Goal: Communication & Community: Answer question/provide support

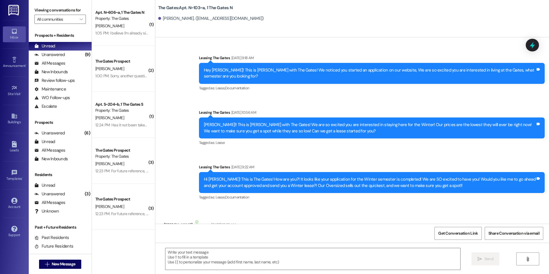
scroll to position [16169, 0]
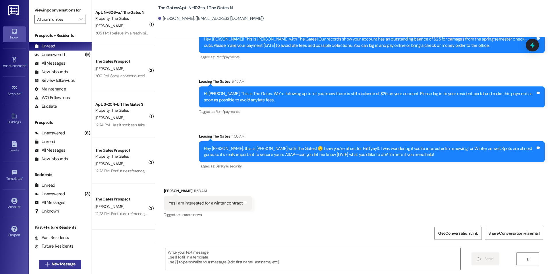
click at [67, 264] on span "New Message" at bounding box center [64, 264] width 24 height 6
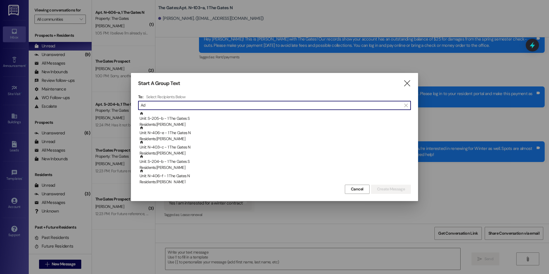
type input "A"
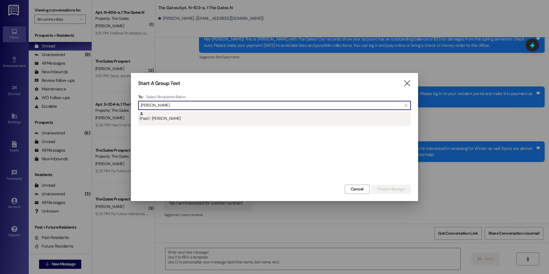
type input "Bailey Ada"
click at [204, 119] on div "(Past) : Bailey Adams" at bounding box center [276, 117] width 272 height 10
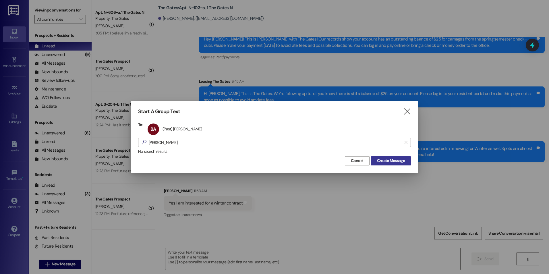
click at [397, 160] on span "Create Message" at bounding box center [391, 161] width 28 height 6
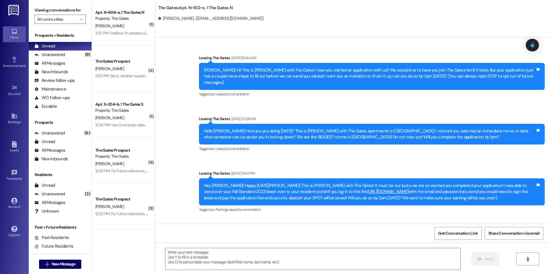
scroll to position [14791, 0]
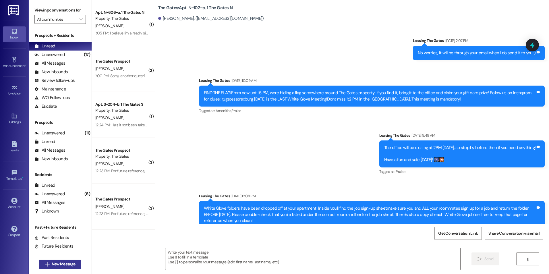
click at [58, 262] on span "New Message" at bounding box center [64, 264] width 24 height 6
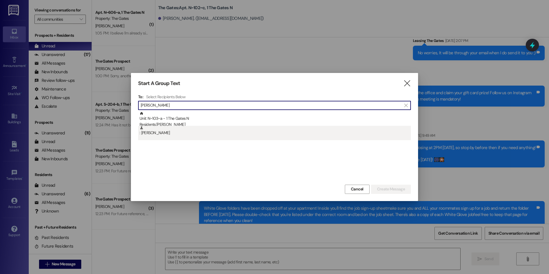
type input "[PERSON_NAME]"
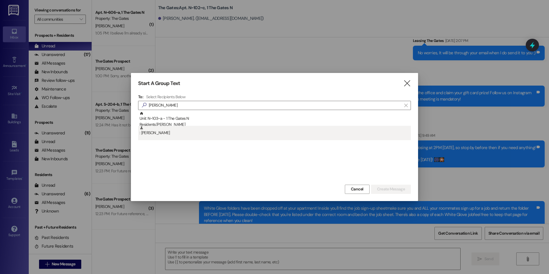
click at [162, 134] on div ": Hailey Linford" at bounding box center [276, 131] width 272 height 10
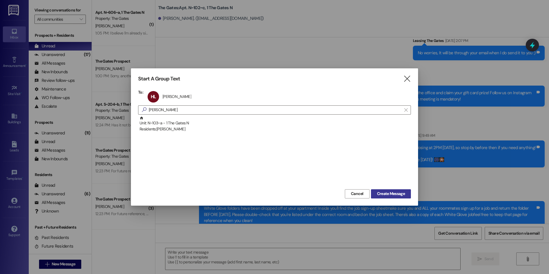
click at [384, 195] on span "Create Message" at bounding box center [391, 194] width 28 height 6
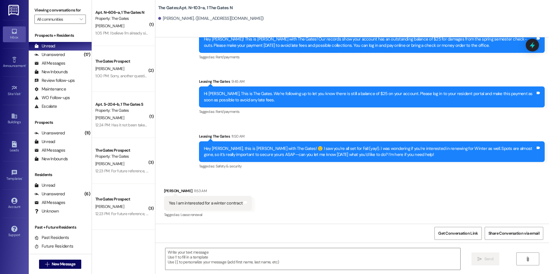
scroll to position [16169, 0]
click at [213, 259] on textarea at bounding box center [313, 259] width 295 height 22
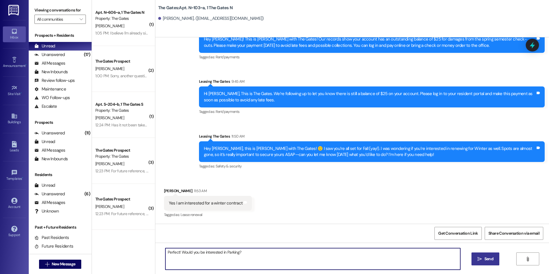
type textarea "Perfect! Would you be interested in Parking?"
click at [479, 259] on icon "" at bounding box center [480, 259] width 4 height 5
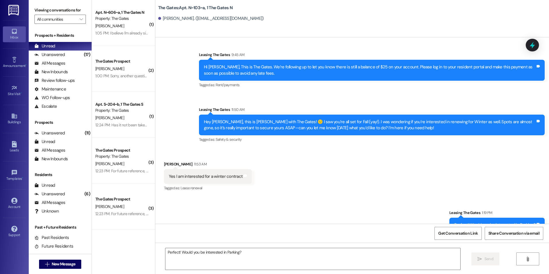
scroll to position [16209, 0]
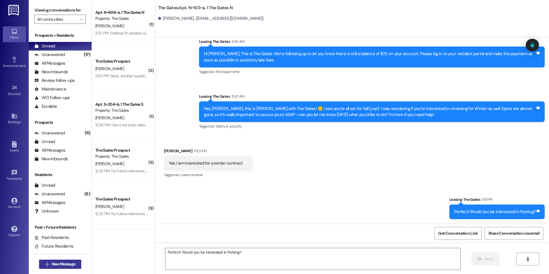
click at [52, 266] on span "New Message" at bounding box center [64, 264] width 24 height 6
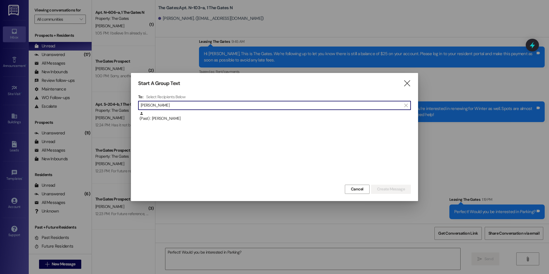
type input "Bailey Adams"
click at [203, 116] on div "(Past) : Bailey Adams" at bounding box center [276, 117] width 272 height 10
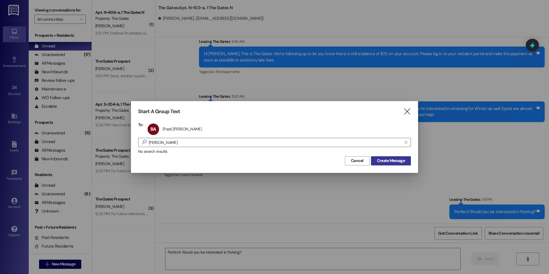
click at [389, 162] on span "Create Message" at bounding box center [391, 161] width 28 height 6
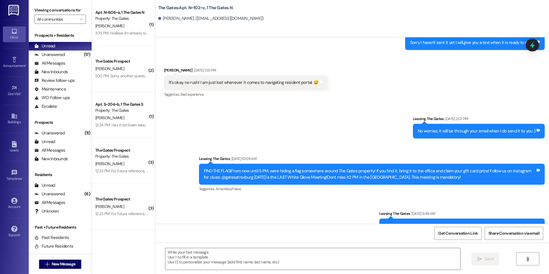
scroll to position [14796, 0]
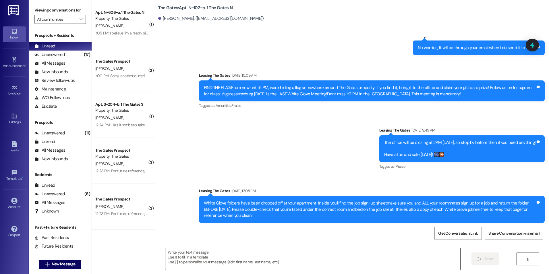
click at [199, 256] on textarea at bounding box center [313, 259] width 295 height 22
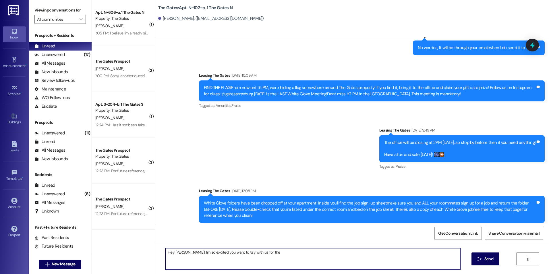
click at [226, 251] on textarea "Hey Bailey! I'm so excited you want to tay with us for the" at bounding box center [313, 259] width 295 height 22
click at [267, 252] on textarea "Hey Bailey! I'm so excited you want to stay with us for the" at bounding box center [313, 259] width 295 height 22
click at [182, 252] on textarea "Hey Bailey! I'm so excited you want to stay with us for the Winter! Would you b…" at bounding box center [313, 259] width 295 height 22
click at [388, 252] on textarea "Hey Bailey! This is Kali with The Gates I'm so excited you want to stay with us…" at bounding box center [313, 259] width 295 height 22
type textarea "Hey Bailey! This is Kali with The Gates I'm so excited you want to stay with us…"
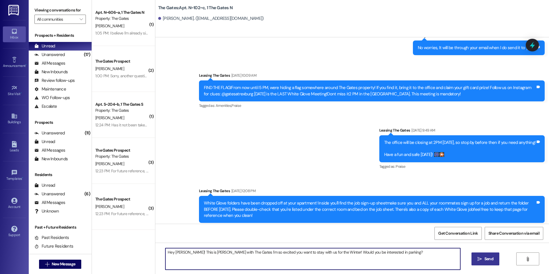
click at [475, 264] on button " Send" at bounding box center [486, 259] width 28 height 13
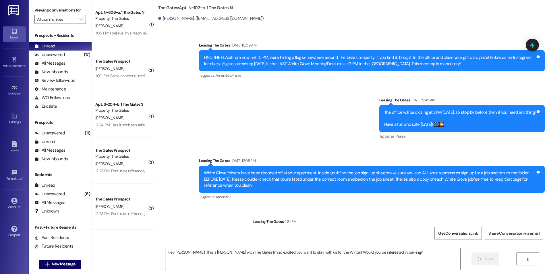
scroll to position [14836, 0]
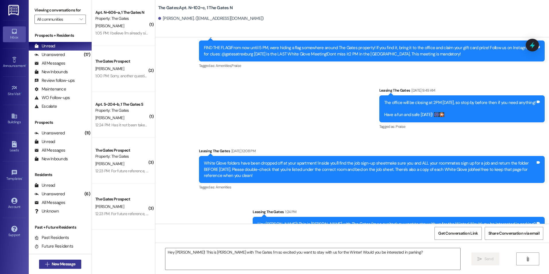
click at [54, 264] on span "New Message" at bounding box center [64, 264] width 24 height 6
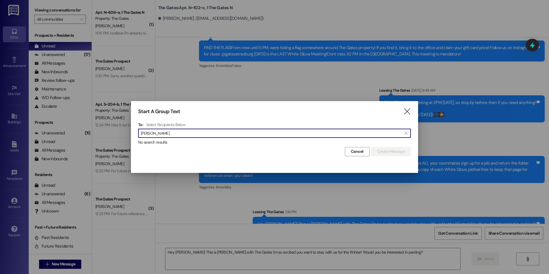
scroll to position [0, 0]
drag, startPoint x: 150, startPoint y: 133, endPoint x: 124, endPoint y: 140, distance: 27.5
click at [124, 140] on div "Start A Group Text  To: Select Recipients Below  Emily Bowman  No search res…" at bounding box center [274, 137] width 549 height 274
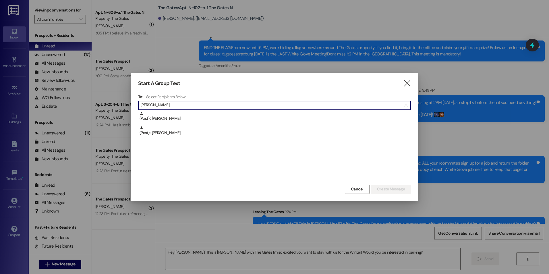
type input "Bowman"
click at [203, 104] on input "Bowman" at bounding box center [271, 105] width 261 height 8
drag, startPoint x: 178, startPoint y: 107, endPoint x: 110, endPoint y: 112, distance: 68.3
click at [110, 112] on div "Start A Group Text  To: Select Recipients Below  Bowman  (Past) : Trey Bowma…" at bounding box center [274, 137] width 549 height 274
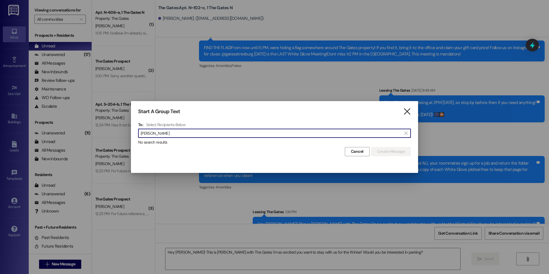
type input "Emily Bowm"
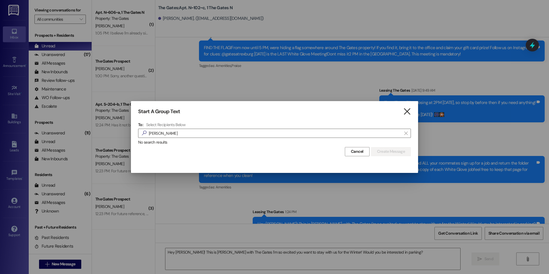
click at [407, 112] on icon "" at bounding box center [408, 112] width 8 height 6
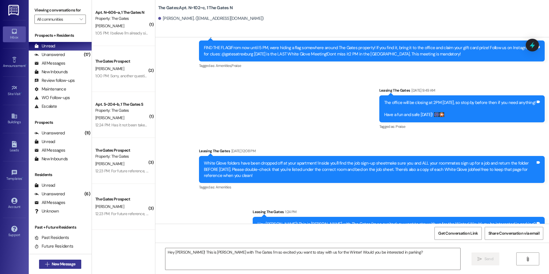
click at [44, 266] on span " New Message" at bounding box center [60, 264] width 33 height 6
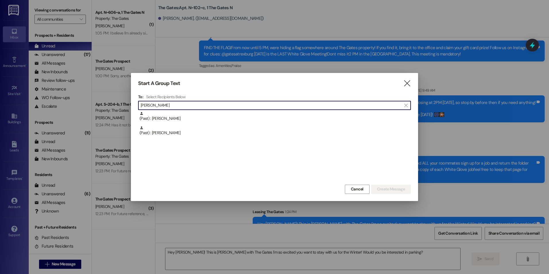
scroll to position [14876, 0]
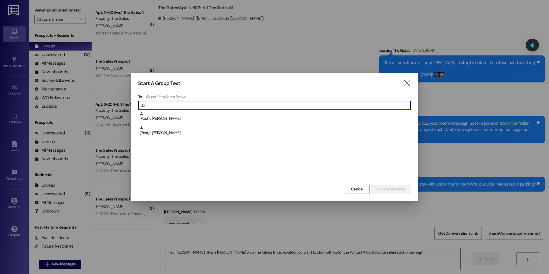
type input "B"
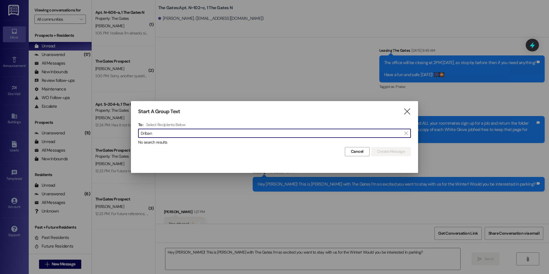
type input "Driban"
click at [405, 109] on icon "" at bounding box center [408, 112] width 8 height 6
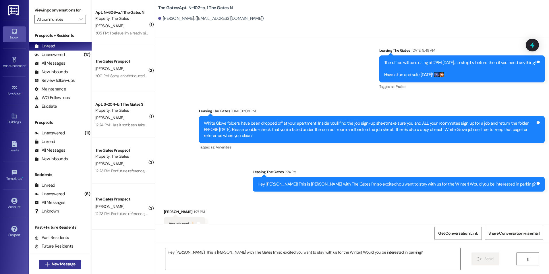
click at [53, 263] on span "New Message" at bounding box center [64, 264] width 24 height 6
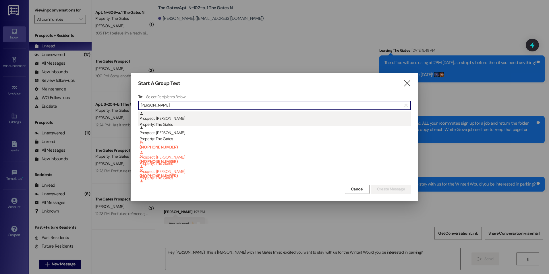
type input "Zoe"
click at [166, 119] on div "Prospect: Zoe Dribnak Property: The Gates" at bounding box center [276, 120] width 272 height 16
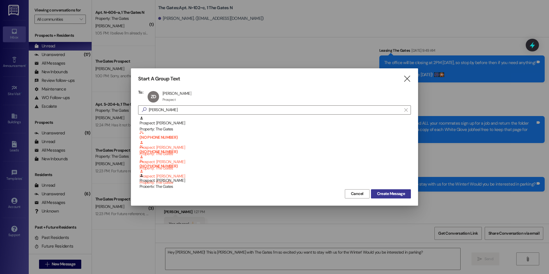
click at [388, 191] on span "Create Message" at bounding box center [391, 194] width 28 height 6
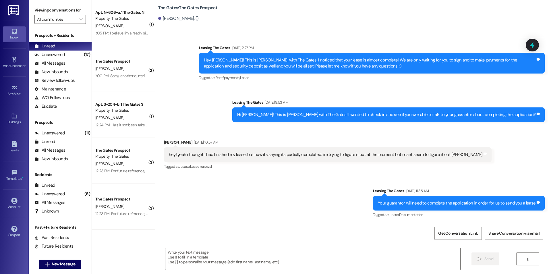
scroll to position [205, 0]
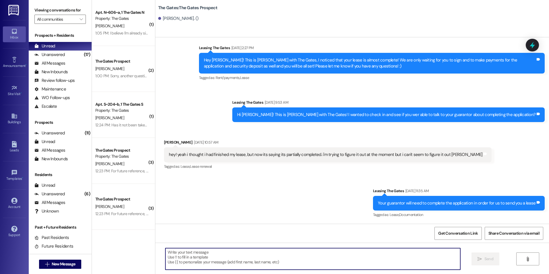
paste textarea "Hey (Student), this is Kali with The Gates! 🙂 I saw you’re all set for Fall (ya…"
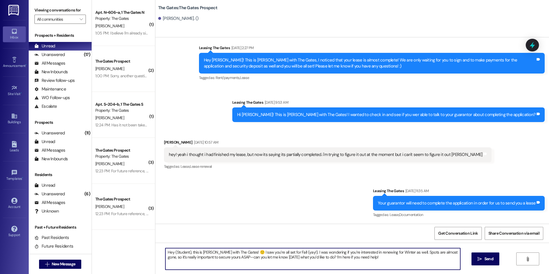
drag, startPoint x: 187, startPoint y: 252, endPoint x: 171, endPoint y: 255, distance: 16.6
click at [171, 255] on textarea "Hey (Student), this is Kali with The Gates! 🙂 I saw you’re all set for Fall (ya…" at bounding box center [313, 259] width 295 height 22
click at [360, 257] on textarea "Hey Zoe, this is Kali with The Gates! 🙂 I saw you’re all set for Fall (yay!). I…" at bounding box center [313, 259] width 295 height 22
drag, startPoint x: 405, startPoint y: 257, endPoint x: 371, endPoint y: 264, distance: 34.8
click at [402, 258] on textarea "Hey Zoe, this is Kali with The Gates! 🙂 I saw you’re all set for Fall (yay!). I…" at bounding box center [313, 259] width 295 height 22
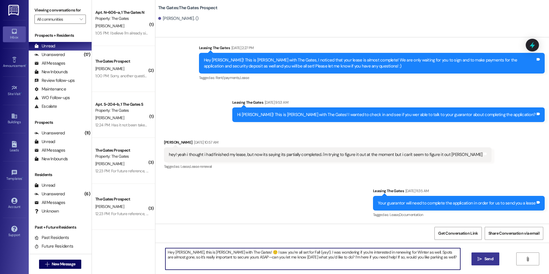
type textarea "Hey Zoe, this is Kali with The Gates! 🙂 I saw you’re all set for Fall (yay!). I…"
click at [490, 259] on span "Send" at bounding box center [489, 259] width 9 height 6
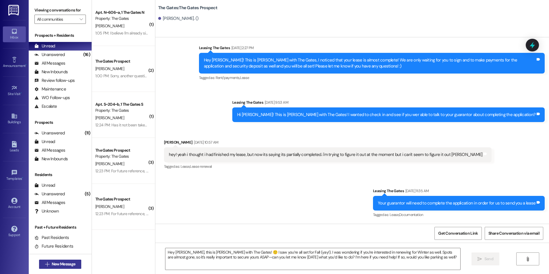
click at [59, 264] on span "New Message" at bounding box center [64, 264] width 24 height 6
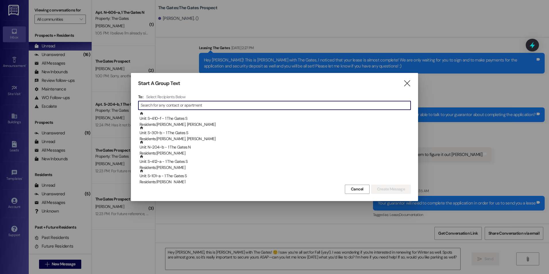
click at [194, 105] on input at bounding box center [276, 105] width 270 height 8
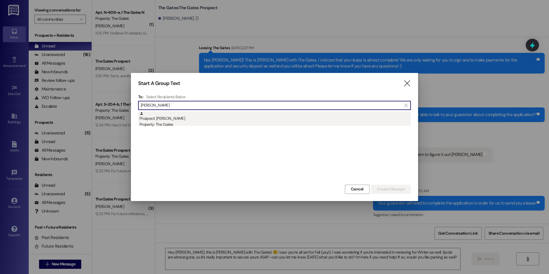
type input "Kirstin"
click at [174, 120] on div "Prospect: Kirstin Burkholder Property: The Gates" at bounding box center [276, 120] width 272 height 16
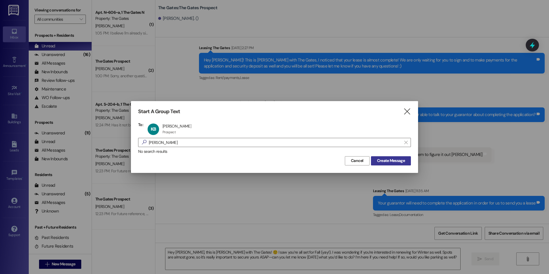
click at [381, 160] on span "Create Message" at bounding box center [391, 161] width 28 height 6
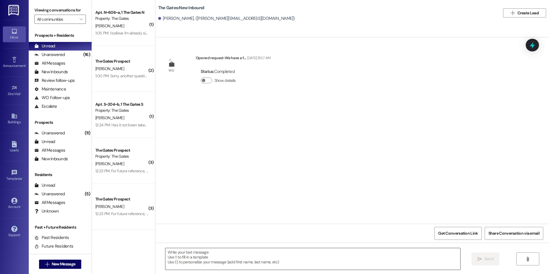
scroll to position [0, 0]
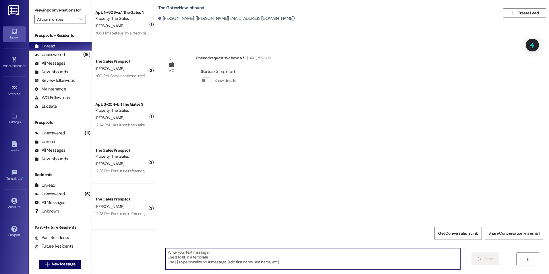
paste textarea "Hey (Student), this is [PERSON_NAME] with The Gates! 🙂 I saw you’re all set for…"
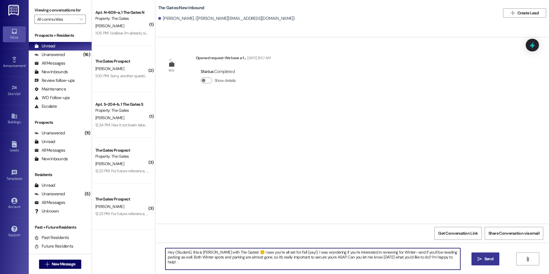
drag, startPoint x: 186, startPoint y: 251, endPoint x: 183, endPoint y: 253, distance: 3.9
click at [183, 253] on textarea "Hey (Student), this is [PERSON_NAME] with The Gates! 🙂 I saw you’re all set for…" at bounding box center [313, 259] width 295 height 22
click at [186, 251] on textarea "Hey (Student), this is [PERSON_NAME] with The Gates! 🙂 I saw you’re all set for…" at bounding box center [313, 259] width 295 height 22
drag, startPoint x: 187, startPoint y: 252, endPoint x: 170, endPoint y: 252, distance: 16.7
click at [170, 252] on textarea "Hey (Student), this is [PERSON_NAME] with The Gates! 🙂 I saw you’re all set for…" at bounding box center [313, 259] width 295 height 22
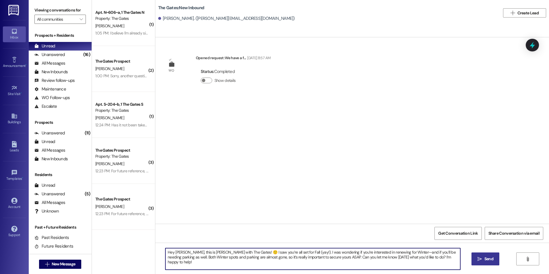
type textarea "Hey Kirstin, this is Kali with The Gates! 🙂 I saw you’re all set for Fall (yay!…"
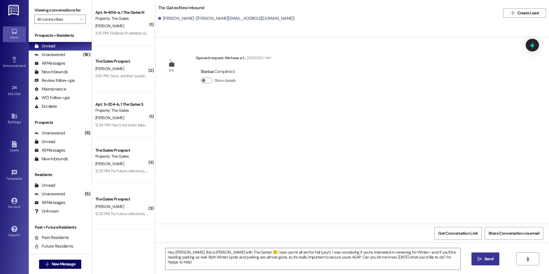
click at [479, 257] on icon "" at bounding box center [480, 259] width 4 height 5
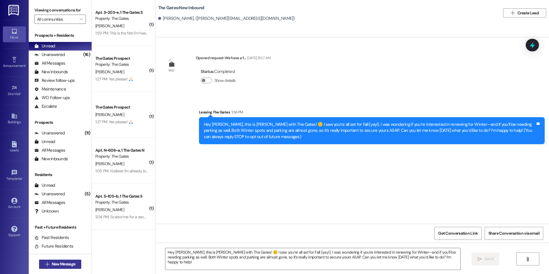
click at [64, 263] on span "New Message" at bounding box center [64, 264] width 24 height 6
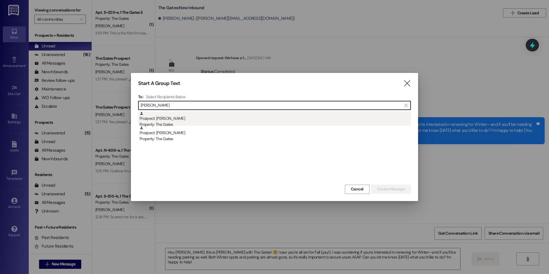
type input "Mahoney"
click at [187, 118] on div "Prospect: Jaycie Mahoney Property: The Gates" at bounding box center [276, 120] width 272 height 16
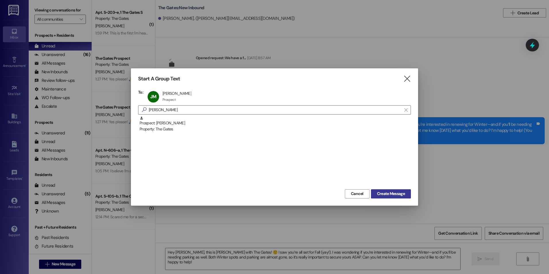
click at [394, 194] on span "Create Message" at bounding box center [391, 194] width 28 height 6
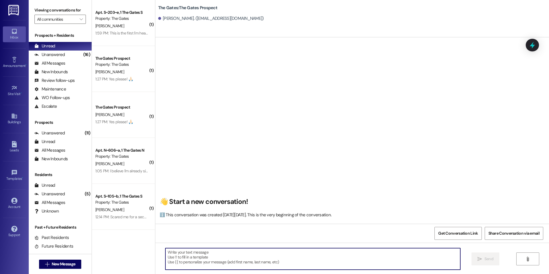
paste textarea "Christensen, Andrew"
type textarea "Christensen, Andrew"
drag, startPoint x: 210, startPoint y: 259, endPoint x: 145, endPoint y: 247, distance: 66.1
click at [145, 247] on div "( 1 ) Apt. S~203~e, 1 The Gates S Property: The Gates P. Sano 1:59 PM: This is …" at bounding box center [321, 137] width 458 height 274
paste textarea "Hey (Student), this is [PERSON_NAME] with The Gates! 🙂 I saw you’re all set for…"
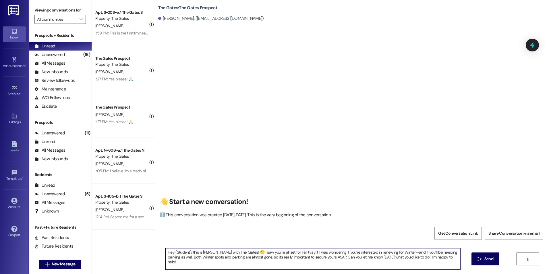
drag, startPoint x: 187, startPoint y: 252, endPoint x: 171, endPoint y: 253, distance: 16.1
click at [171, 252] on textarea "Hey (Student), this is [PERSON_NAME] with The Gates! 🙂 I saw you’re all set for…" at bounding box center [313, 259] width 295 height 22
type textarea "Hey Jaycie! this is Kali with The Gates! 🙂 I saw you’re all set for Fall (yay!)…"
click at [481, 257] on icon "" at bounding box center [480, 259] width 4 height 5
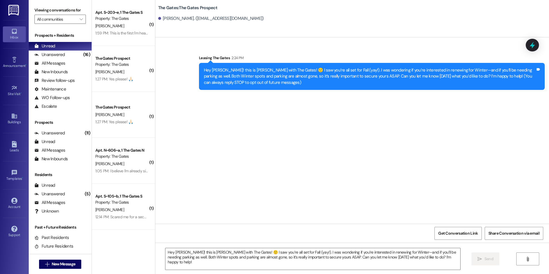
click at [124, 59] on div "The Gates Prospect" at bounding box center [121, 58] width 53 height 6
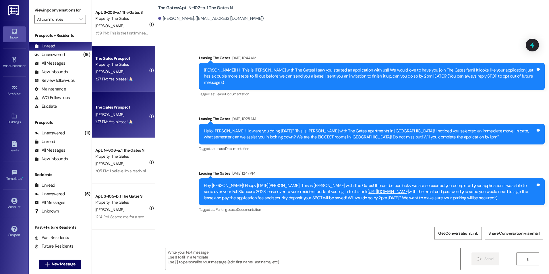
scroll to position [14885, 0]
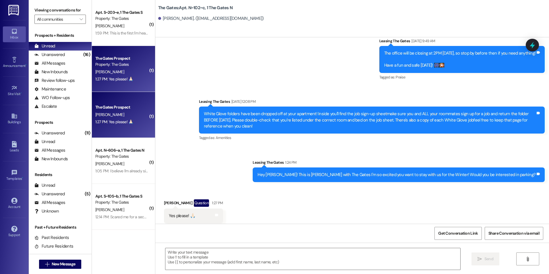
click at [188, 213] on div "Yes please! 🙏🏻" at bounding box center [182, 216] width 26 height 6
drag, startPoint x: 182, startPoint y: 204, endPoint x: 159, endPoint y: 192, distance: 26.3
click at [160, 195] on div "Received via SMS Bailey Adams Question 1:27 PM Yes please! 🙏🏻 Tags and notes Ta…" at bounding box center [194, 215] width 68 height 41
click at [176, 209] on div "Yes please! 🙏🏻 Tags and notes" at bounding box center [193, 216] width 59 height 15
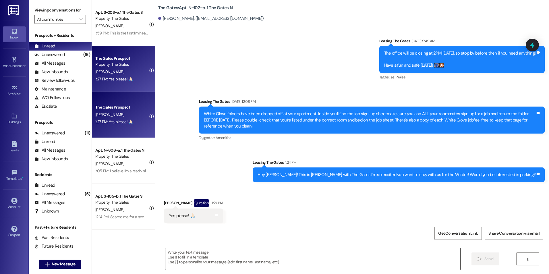
click at [188, 260] on textarea at bounding box center [313, 259] width 295 height 22
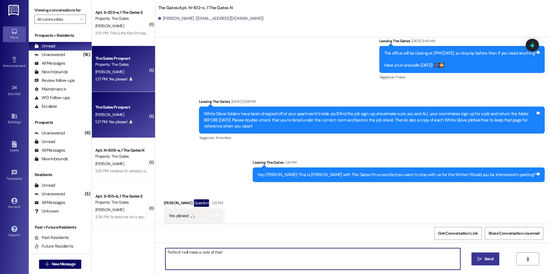
type textarea "Perfect! I will make a note of that!"
click at [476, 253] on button " Send" at bounding box center [486, 259] width 28 height 13
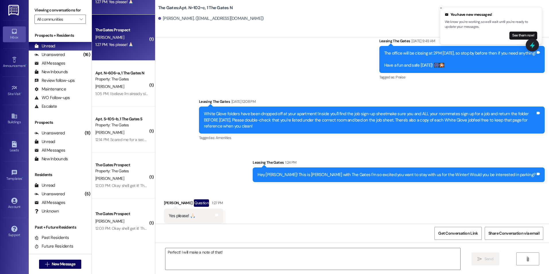
scroll to position [0, 0]
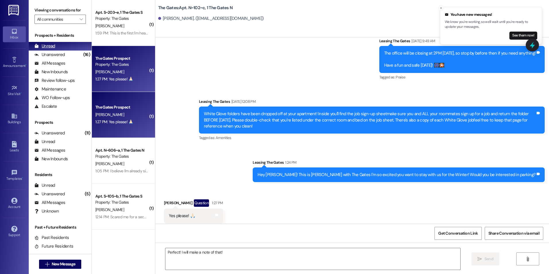
click at [56, 43] on div "Unread (0)" at bounding box center [60, 46] width 63 height 9
click at [52, 45] on div "Unread" at bounding box center [44, 46] width 21 height 6
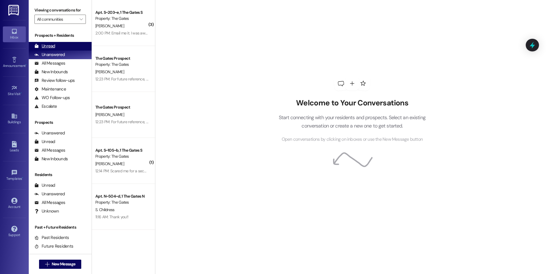
click at [68, 48] on div "Unread (0)" at bounding box center [60, 46] width 63 height 9
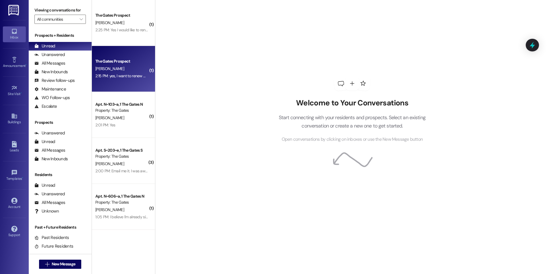
click at [130, 62] on div "The Gates Prospect" at bounding box center [121, 61] width 53 height 6
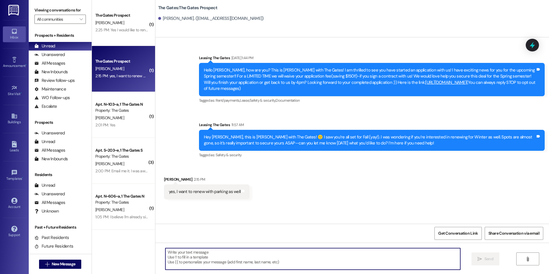
click at [190, 267] on textarea at bounding box center [313, 259] width 295 height 22
type textarea "Perfect! I will make a note of that!"
click at [477, 257] on span " Send" at bounding box center [486, 259] width 18 height 6
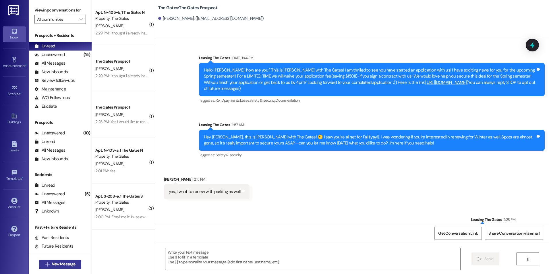
click at [66, 268] on button " New Message" at bounding box center [60, 264] width 43 height 9
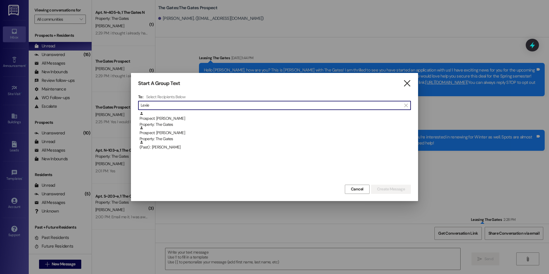
type input "Lexie"
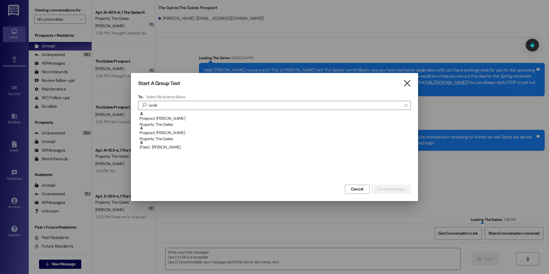
click at [406, 84] on icon "" at bounding box center [408, 83] width 8 height 6
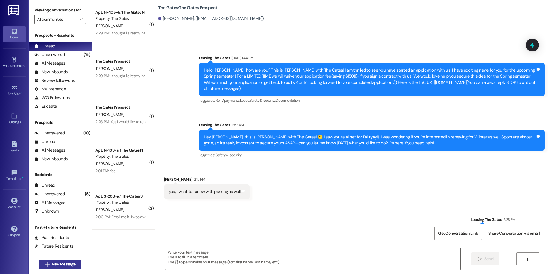
click at [58, 264] on span "New Message" at bounding box center [64, 264] width 24 height 6
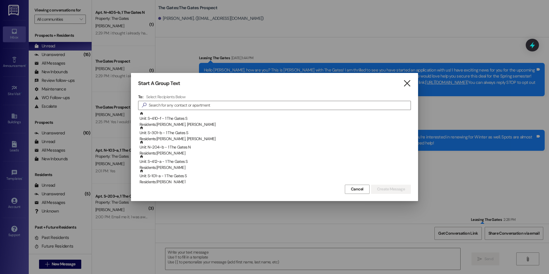
click at [409, 86] on icon "" at bounding box center [408, 83] width 8 height 6
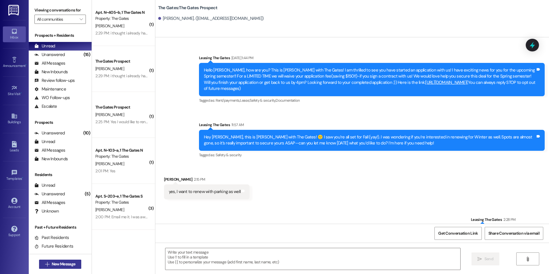
click at [63, 266] on span "New Message" at bounding box center [64, 264] width 24 height 6
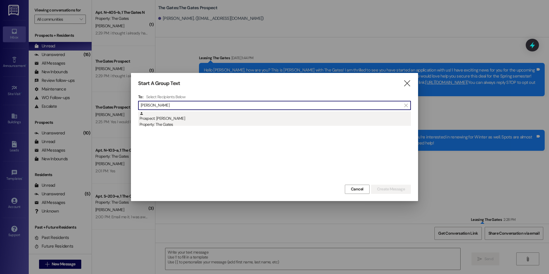
type input "[PERSON_NAME]"
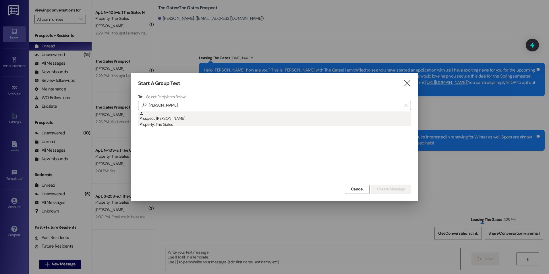
click at [166, 113] on div "Prospect: [PERSON_NAME] Property: The Gates" at bounding box center [276, 120] width 272 height 16
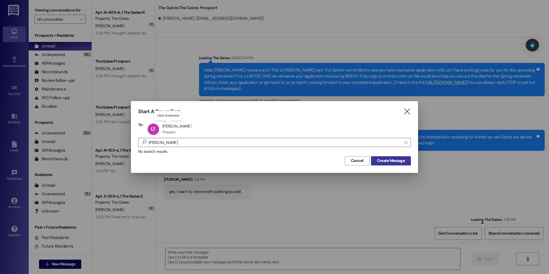
click at [389, 162] on span "Create Message" at bounding box center [391, 161] width 28 height 6
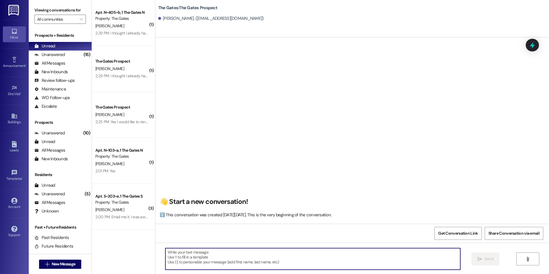
paste textarea "Hey (Student), this is [PERSON_NAME] with The Gates! 🙂 I saw you’re all set for…"
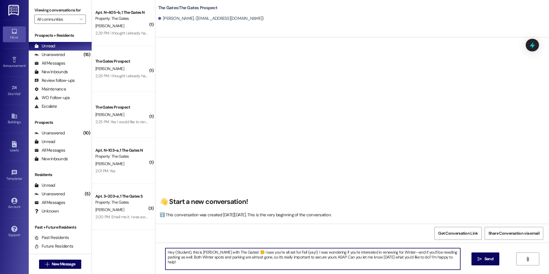
drag, startPoint x: 187, startPoint y: 252, endPoint x: 172, endPoint y: 251, distance: 15.0
click at [172, 251] on textarea "Hey (Student), this is [PERSON_NAME] with The Gates! 🙂 I saw you’re all set for…" at bounding box center [313, 259] width 295 height 22
type textarea "Hey [PERSON_NAME], this is [PERSON_NAME] with The Gates! 🙂 I saw you’re all set…"
click at [477, 255] on button " Send" at bounding box center [486, 259] width 28 height 13
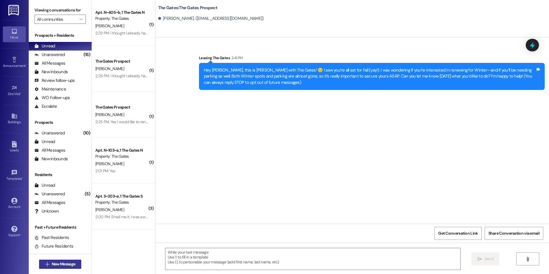
click at [52, 265] on span "New Message" at bounding box center [64, 264] width 24 height 6
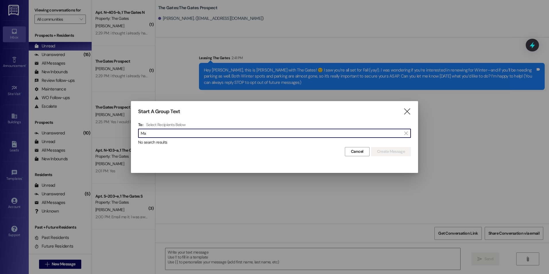
type input "M"
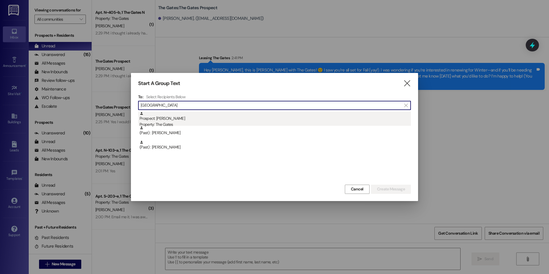
type input "[GEOGRAPHIC_DATA]"
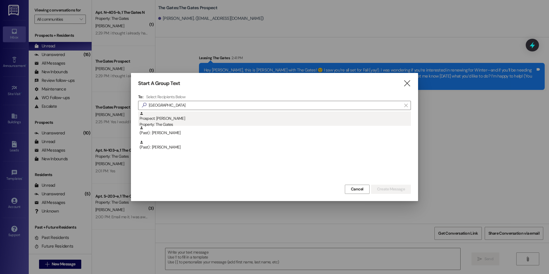
click at [176, 114] on div "Prospect: [GEOGRAPHIC_DATA][PERSON_NAME] Property: The Gates" at bounding box center [276, 120] width 272 height 16
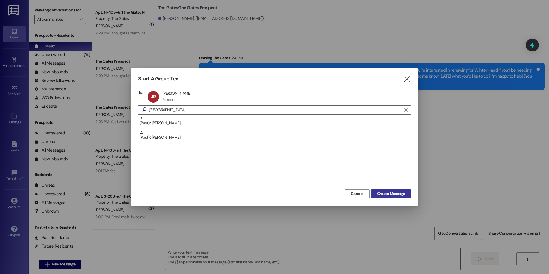
click at [392, 190] on button "Create Message" at bounding box center [391, 193] width 40 height 9
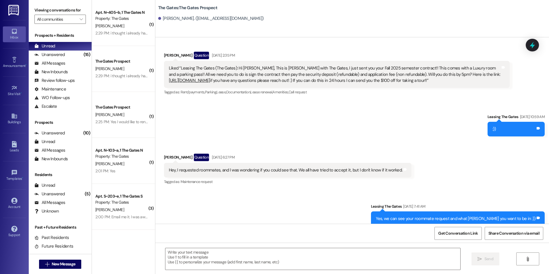
scroll to position [1117, 0]
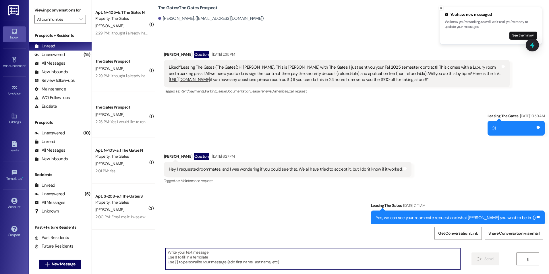
paste textarea "Hey (Student), this is [PERSON_NAME] with The Gates! 🙂 I saw you’re all set for…"
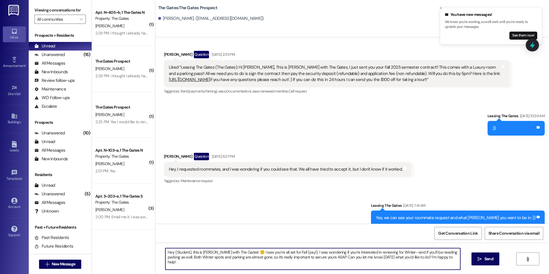
drag, startPoint x: 186, startPoint y: 252, endPoint x: 171, endPoint y: 253, distance: 15.5
click at [171, 253] on textarea "Hey (Student), this is [PERSON_NAME] with The Gates! 🙂 I saw you’re all set for…" at bounding box center [313, 259] width 295 height 22
type textarea "Hey [PERSON_NAME], this is [PERSON_NAME] with The Gates! 🙂 I saw you’re all set…"
click at [484, 257] on span "Send" at bounding box center [489, 259] width 11 height 6
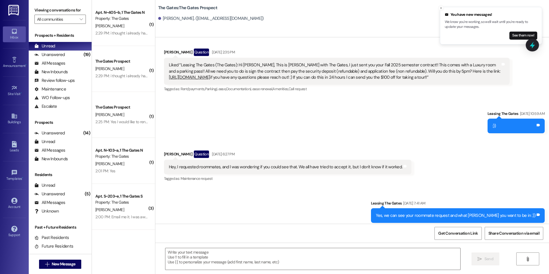
scroll to position [1164, 0]
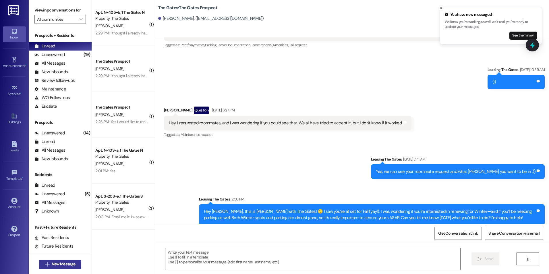
click at [51, 268] on button " New Message" at bounding box center [60, 264] width 43 height 9
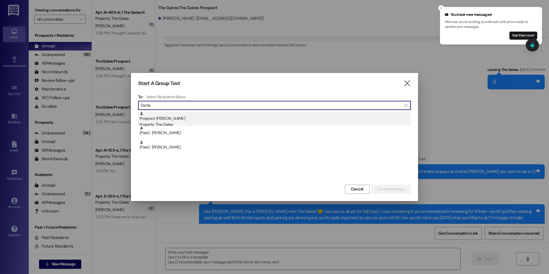
type input "Dania"
click at [155, 119] on div "Prospect: [PERSON_NAME] Property: The Gates" at bounding box center [276, 120] width 272 height 16
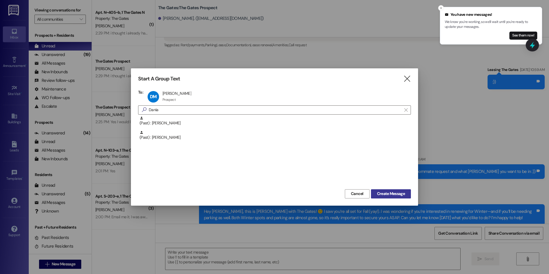
click at [391, 192] on span "Create Message" at bounding box center [391, 194] width 28 height 6
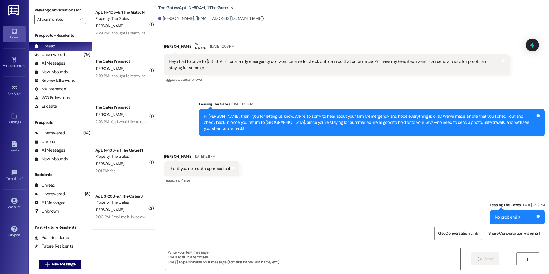
scroll to position [9881, 0]
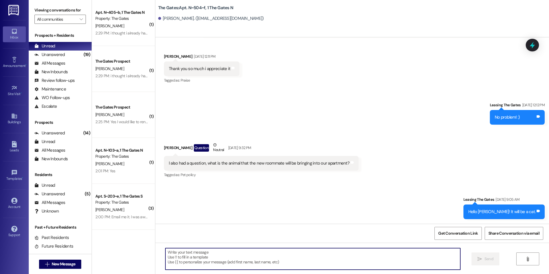
paste textarea "Hey (Student), this is [PERSON_NAME] with The Gates! 🙂 I saw you’re all set for…"
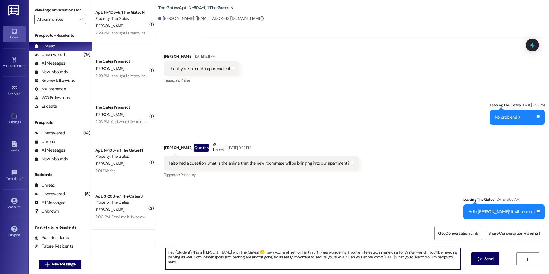
drag, startPoint x: 187, startPoint y: 252, endPoint x: 171, endPoint y: 254, distance: 16.0
click at [171, 254] on textarea "Hey (Student), this is [PERSON_NAME] with The Gates! 🙂 I saw you’re all set for…" at bounding box center [313, 259] width 295 height 22
type textarea "Hey [PERSON_NAME], this is [PERSON_NAME] with The Gates! 🙂 I saw you’re all set…"
click at [479, 256] on button " Send" at bounding box center [486, 259] width 28 height 13
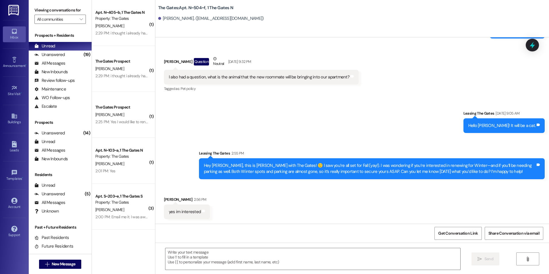
scroll to position [9967, 0]
click at [270, 268] on textarea at bounding box center [313, 259] width 295 height 22
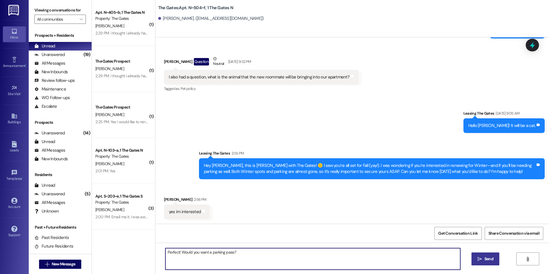
type textarea "Perfect! Would you want a parking pass?"
click at [480, 256] on span " Send" at bounding box center [486, 259] width 18 height 6
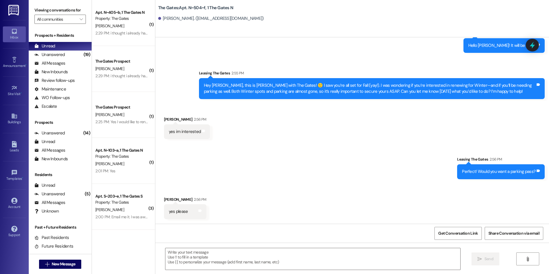
scroll to position [10047, 0]
click at [196, 260] on textarea at bounding box center [313, 259] width 295 height 22
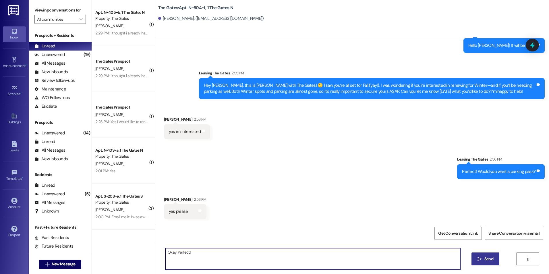
type textarea "Okay Perfect!"
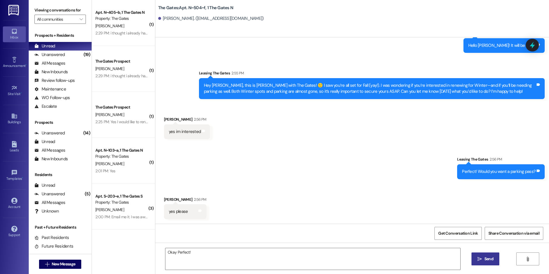
click at [488, 258] on span "Send" at bounding box center [489, 259] width 9 height 6
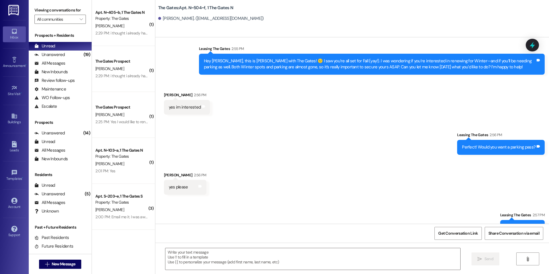
scroll to position [10088, 0]
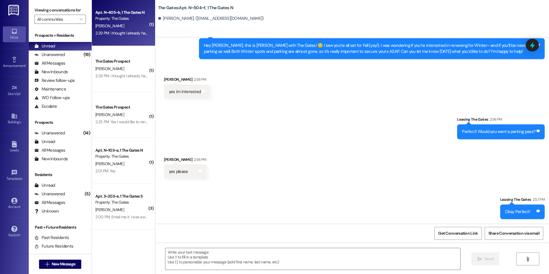
click at [122, 31] on div "2:29 PM: i thought i already had a signed lease for winter? 2:29 PM: i thought …" at bounding box center [143, 32] width 96 height 5
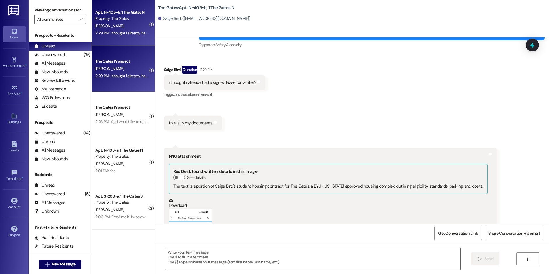
scroll to position [10544, 0]
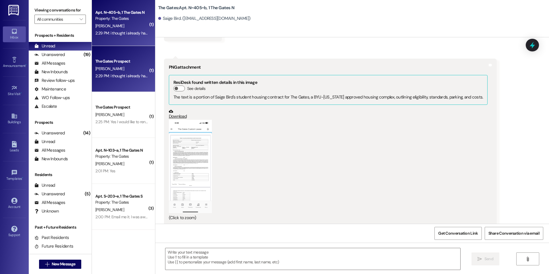
click at [187, 163] on button "Zoom image" at bounding box center [190, 166] width 43 height 93
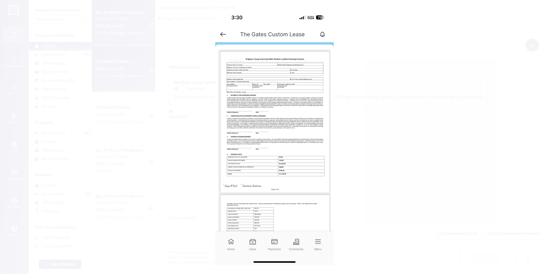
click at [285, 97] on button "Unzoom image" at bounding box center [274, 137] width 549 height 274
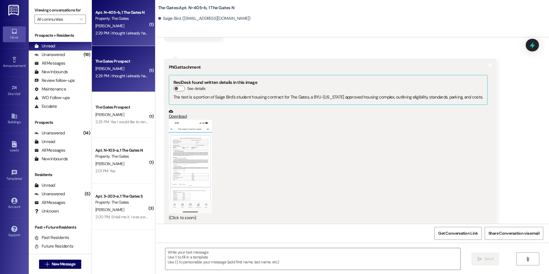
click at [190, 157] on button "Zoom image" at bounding box center [190, 166] width 43 height 93
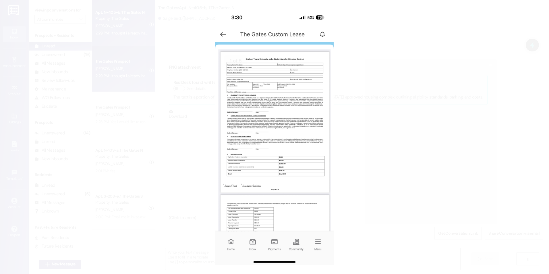
click at [270, 121] on button "Unzoom image" at bounding box center [274, 137] width 549 height 274
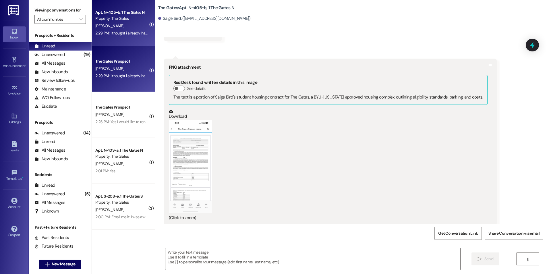
click at [192, 160] on button "Zoom image" at bounding box center [190, 166] width 43 height 93
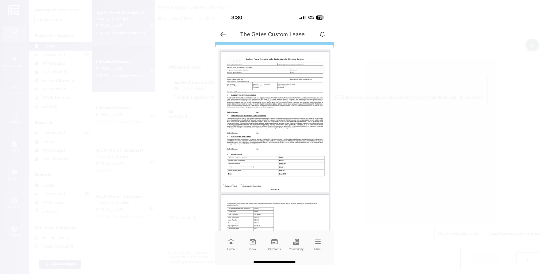
drag, startPoint x: 195, startPoint y: 61, endPoint x: 210, endPoint y: 180, distance: 120.8
click at [209, 184] on button "Unzoom image" at bounding box center [274, 137] width 549 height 274
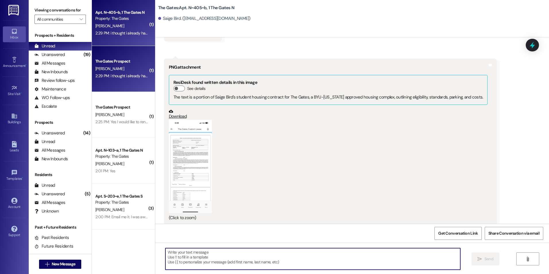
click at [235, 265] on textarea at bounding box center [313, 259] width 295 height 22
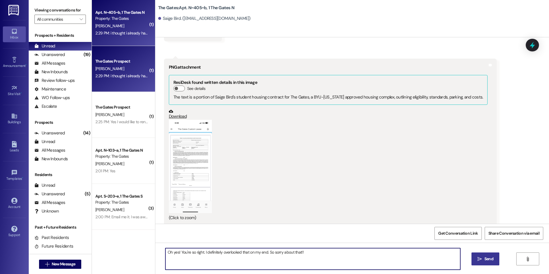
type textarea "Oh yes! You're so right. I definitely overlooked that on my end. So sorry about…"
click at [479, 253] on button " Send" at bounding box center [486, 259] width 28 height 13
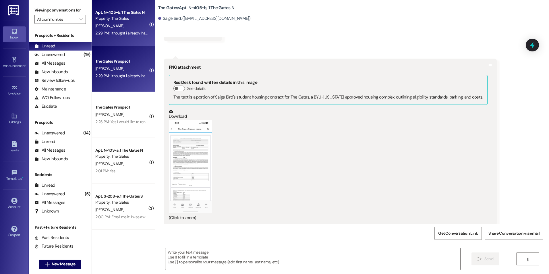
scroll to position [10543, 0]
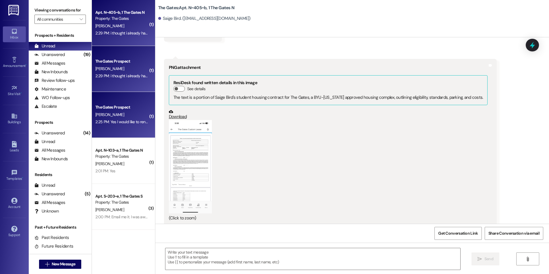
click at [119, 121] on div "2:25 PM: Yes I would like to renew my lease for winter and I a parking spot for…" at bounding box center [167, 121] width 145 height 5
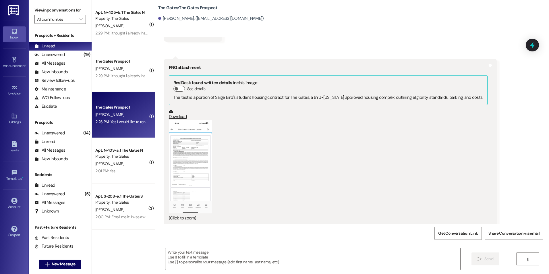
scroll to position [0, 0]
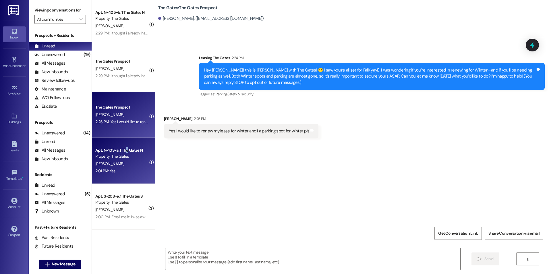
click at [124, 151] on div "Apt. N~103~a, 1 The Gates N" at bounding box center [121, 150] width 53 height 6
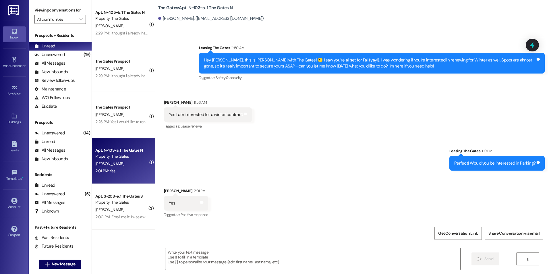
scroll to position [16257, 0]
click at [59, 263] on span "New Message" at bounding box center [64, 264] width 24 height 6
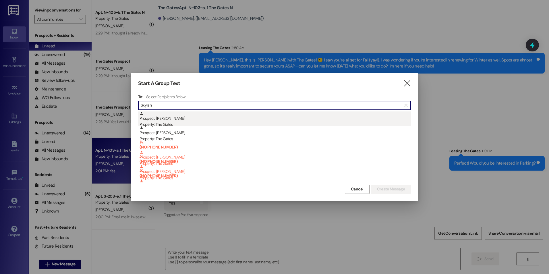
type input "Skylah"
click at [220, 117] on div "Prospect: [PERSON_NAME] Property: The Gates" at bounding box center [276, 120] width 272 height 16
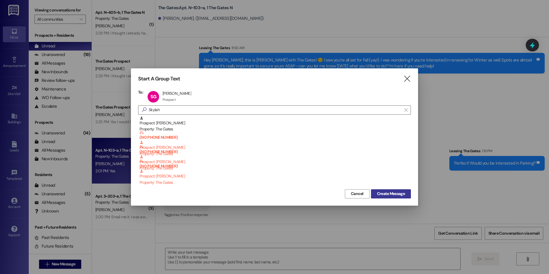
click at [403, 192] on span "Create Message" at bounding box center [391, 194] width 28 height 6
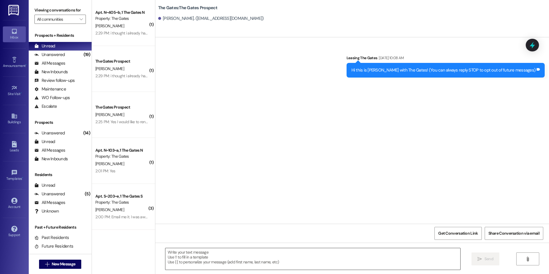
scroll to position [0, 0]
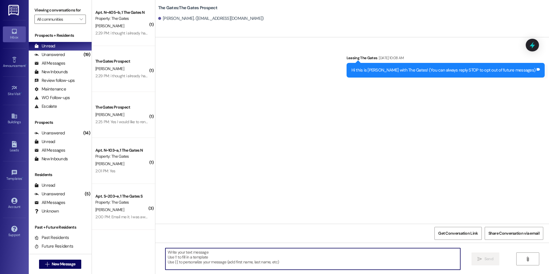
paste textarea "Hey (Student), this is [PERSON_NAME] with The Gates! 🙂 I saw you’re all set for…"
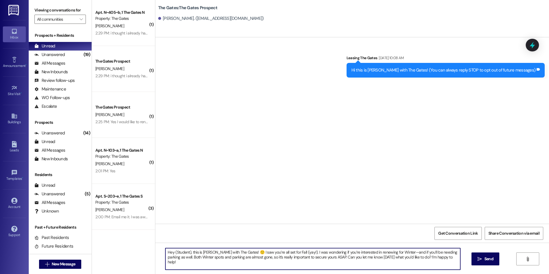
drag, startPoint x: 187, startPoint y: 252, endPoint x: 175, endPoint y: 254, distance: 11.7
click at [172, 253] on textarea "Hey (Student), this is [PERSON_NAME] with The Gates! 🙂 I saw you’re all set for…" at bounding box center [313, 259] width 295 height 22
type textarea "Hey [PERSON_NAME], this is [PERSON_NAME] with The Gates! 🙂 I saw you’re all set…"
drag, startPoint x: 431, startPoint y: 259, endPoint x: 151, endPoint y: 192, distance: 287.7
click at [155, 192] on div "Sent via SMS Leasing The Gates [DATE] 10:08 AM Hi this is [PERSON_NAME] with Th…" at bounding box center [352, 174] width 394 height 274
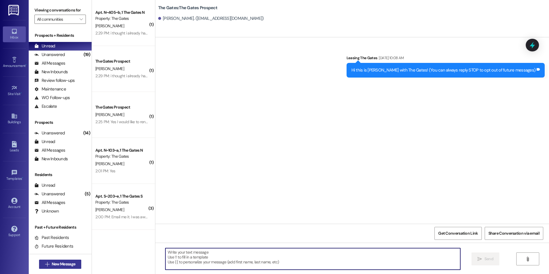
click at [75, 264] on span "New Message" at bounding box center [64, 264] width 26 height 6
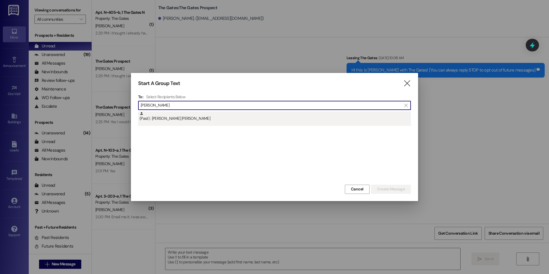
type input "[PERSON_NAME]"
click at [164, 122] on div "(Past) : [PERSON_NAME] [PERSON_NAME]" at bounding box center [274, 119] width 273 height 14
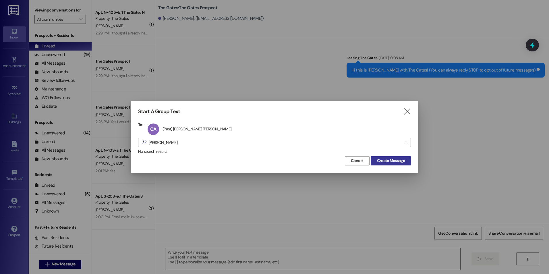
click at [388, 160] on span "Create Message" at bounding box center [391, 161] width 28 height 6
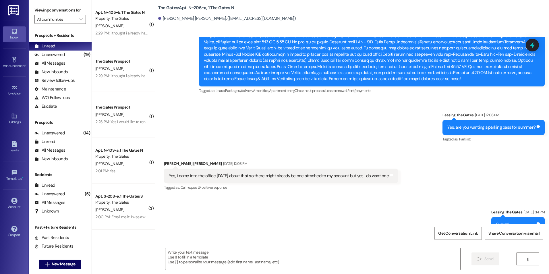
scroll to position [6959, 0]
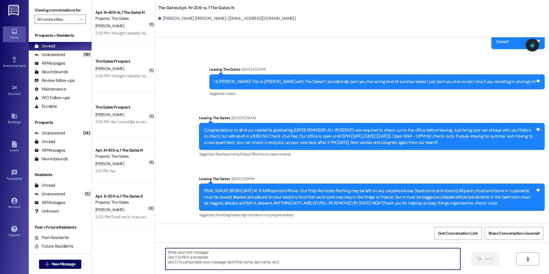
paste textarea "Hey (Student), this is [PERSON_NAME] with The Gates! 🙂 I saw you’re all set for…"
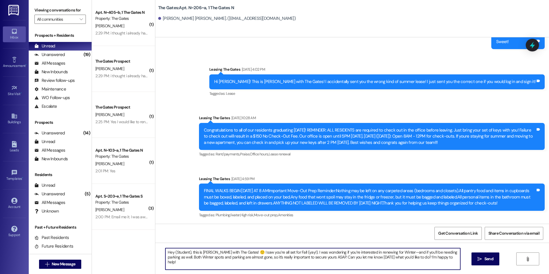
drag, startPoint x: 187, startPoint y: 252, endPoint x: 171, endPoint y: 253, distance: 15.5
click at [171, 253] on textarea "Hey (Student), this is [PERSON_NAME] with The Gates! 🙂 I saw you’re all set for…" at bounding box center [313, 259] width 295 height 22
type textarea "Hey [PERSON_NAME], this is [PERSON_NAME] with The Gates! 🙂 I saw you’re all set…"
click at [485, 255] on button " Send" at bounding box center [486, 259] width 28 height 13
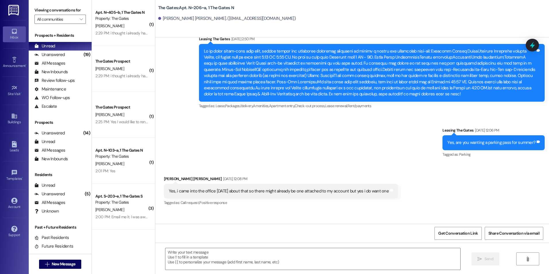
scroll to position [7006, 0]
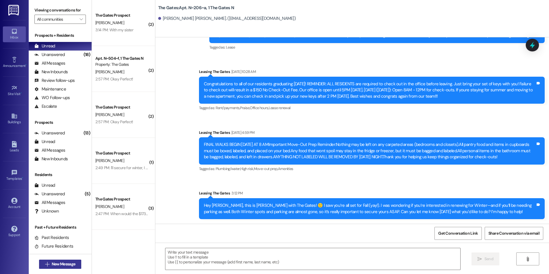
click at [66, 264] on span "New Message" at bounding box center [64, 264] width 24 height 6
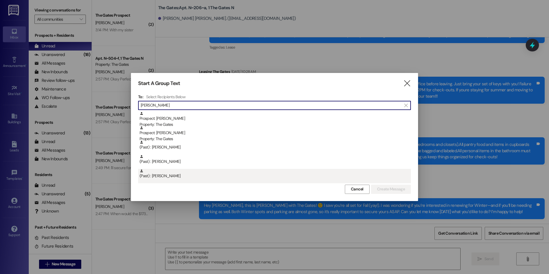
type input "[PERSON_NAME]"
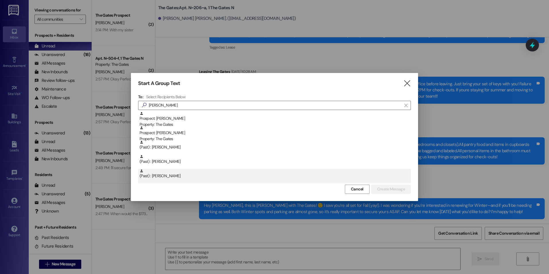
click at [185, 173] on div "(Past) : [PERSON_NAME]" at bounding box center [276, 174] width 272 height 10
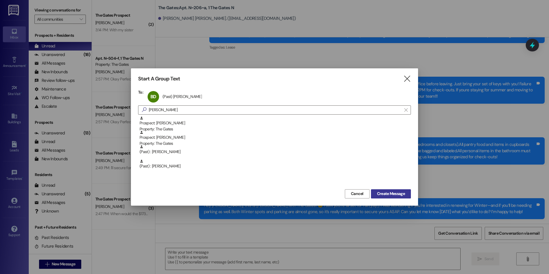
click at [388, 196] on span "Create Message" at bounding box center [391, 194] width 28 height 6
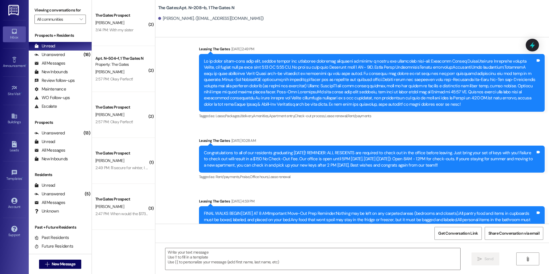
scroll to position [5015, 0]
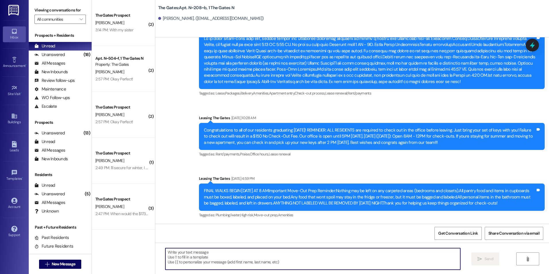
paste textarea "Hey (Student), this is [PERSON_NAME] with The Gates! 🙂 I saw you’re all set for…"
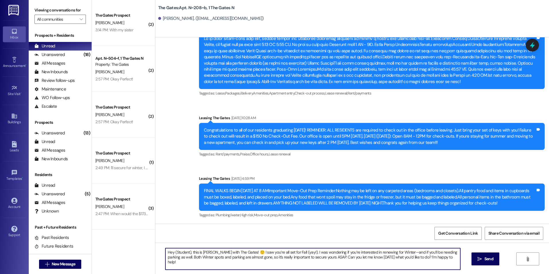
drag, startPoint x: 187, startPoint y: 252, endPoint x: 171, endPoint y: 251, distance: 15.3
click at [171, 251] on textarea "Hey (Student), this is [PERSON_NAME] with The Gates! 🙂 I saw you’re all set for…" at bounding box center [313, 259] width 295 height 22
type textarea "Hey Brooklyn, this is [PERSON_NAME] with The Gates! 🙂 I saw you’re all set for …"
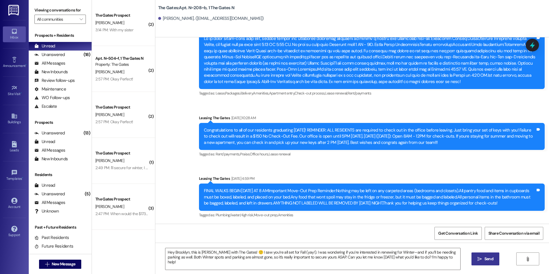
click at [480, 256] on span " Send" at bounding box center [486, 259] width 18 height 6
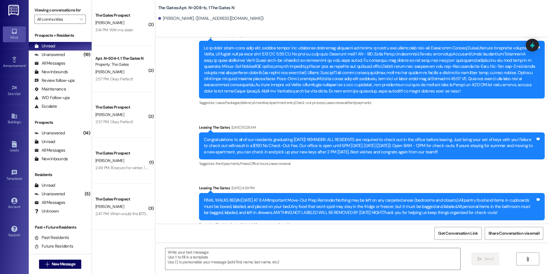
scroll to position [5062, 0]
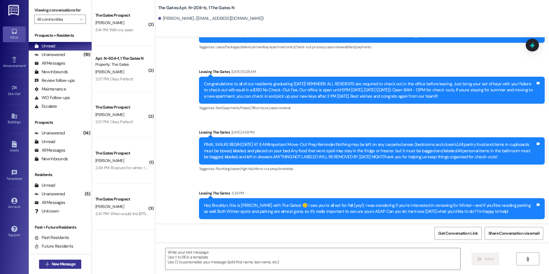
click at [55, 266] on span "New Message" at bounding box center [64, 264] width 24 height 6
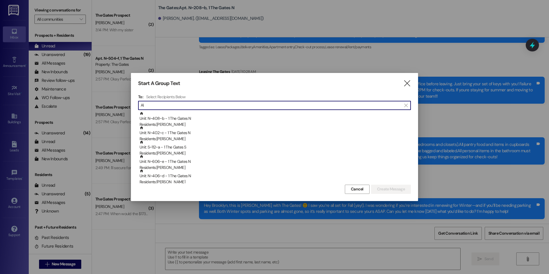
type input "A"
type input "M"
click at [406, 82] on icon "" at bounding box center [408, 83] width 8 height 6
